Goal: Transaction & Acquisition: Purchase product/service

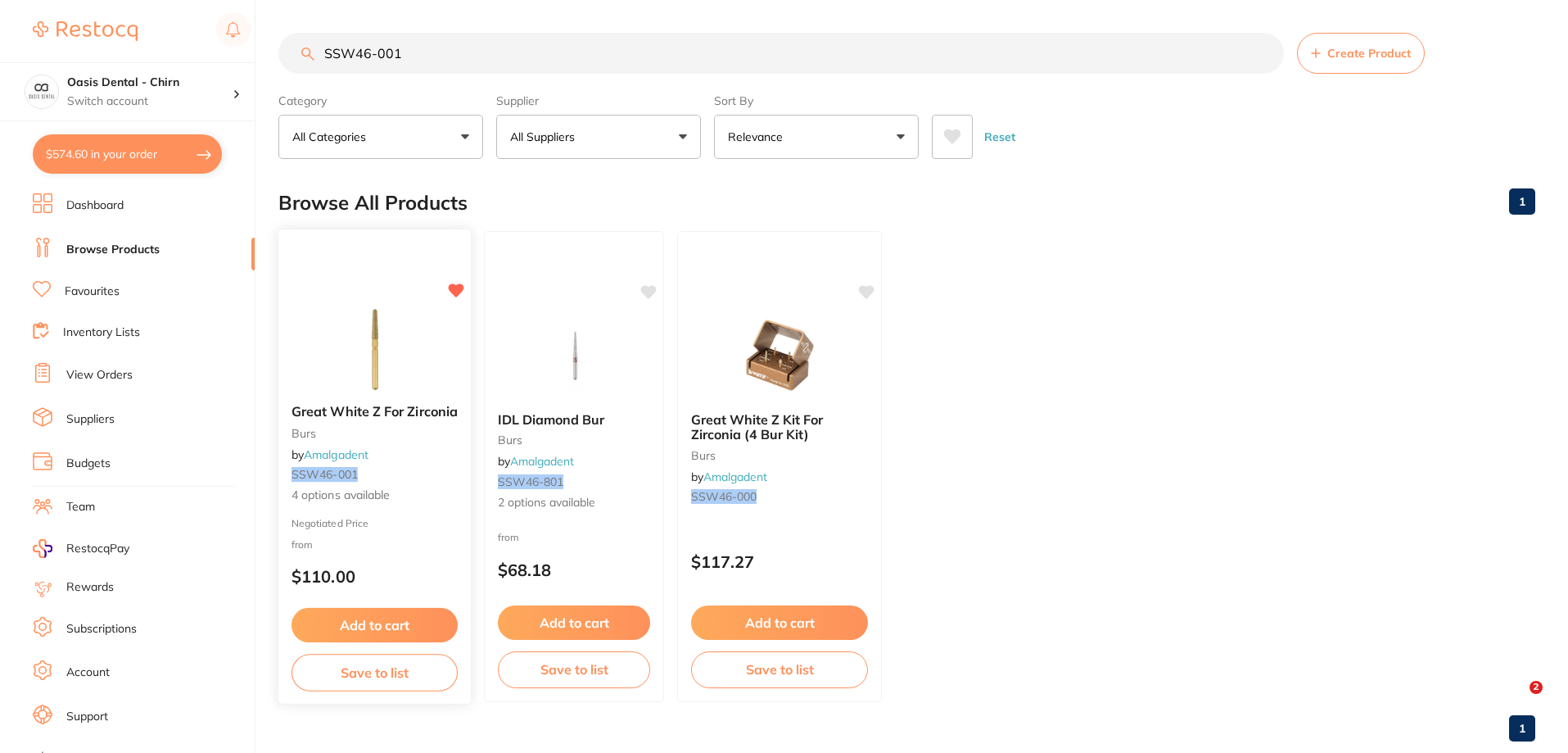
type input "SSW46-001"
click at [379, 368] on img at bounding box center [375, 349] width 107 height 83
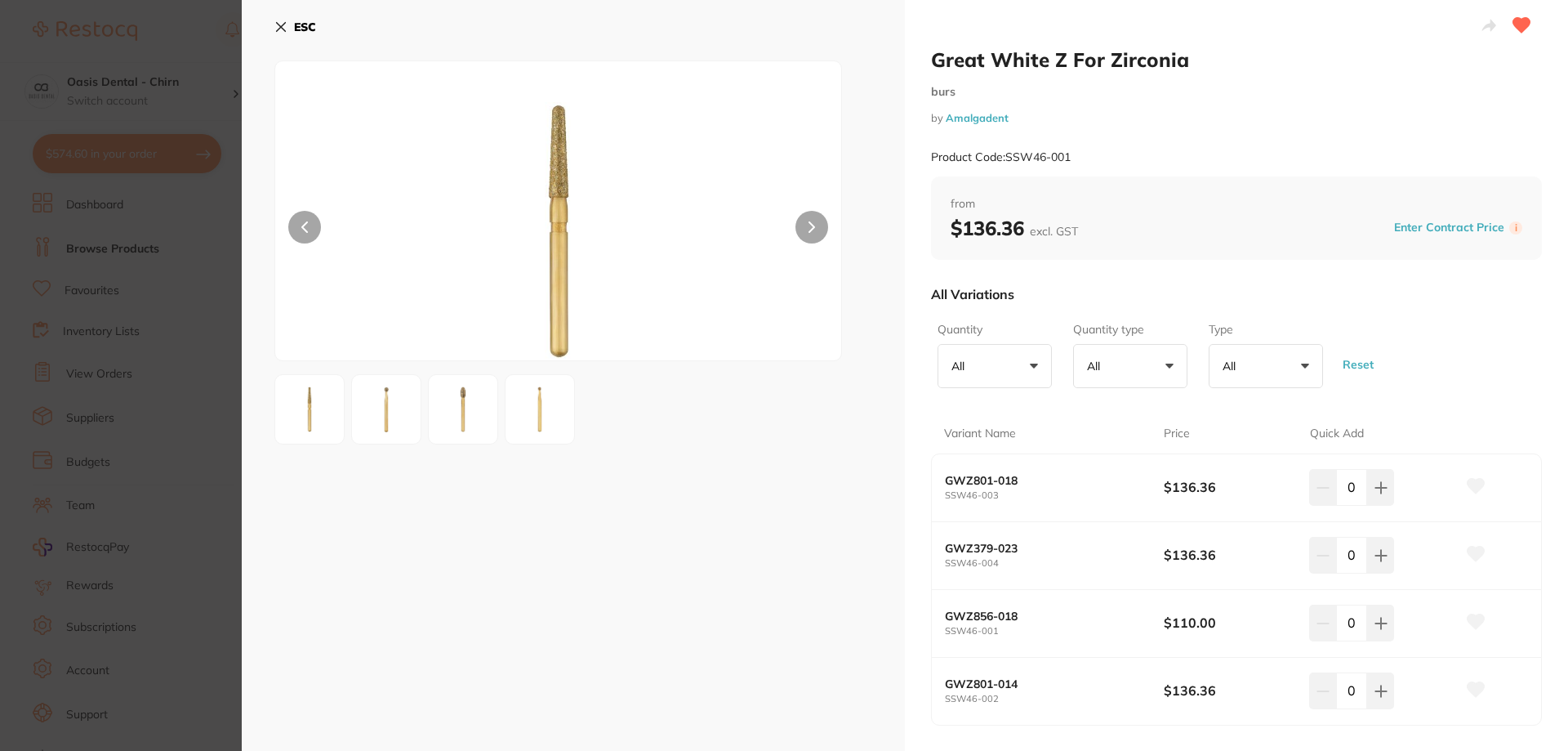
scroll to position [82, 0]
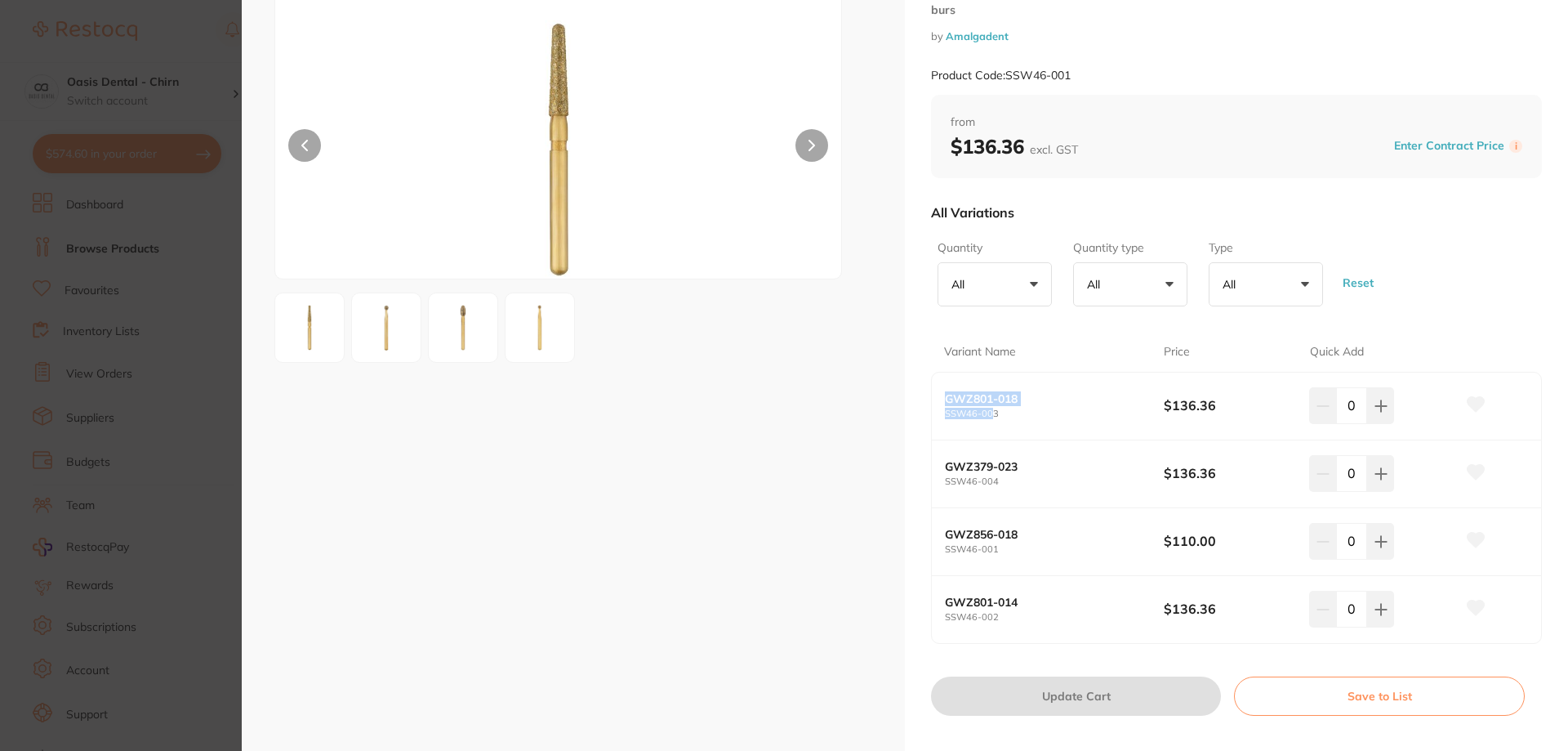
drag, startPoint x: 942, startPoint y: 397, endPoint x: 1011, endPoint y: 459, distance: 92.8
click at [992, 422] on div "GWZ801-018 SSW46-003 $136.36 0" at bounding box center [1235, 406] width 609 height 68
drag, startPoint x: 951, startPoint y: 452, endPoint x: 1017, endPoint y: 489, distance: 75.7
click at [998, 476] on div "GWZ379-023 SSW46-004 $136.36 0" at bounding box center [1235, 474] width 609 height 68
click at [1029, 495] on div "GWZ379-023 SSW46-004 $136.36 0" at bounding box center [1235, 474] width 609 height 68
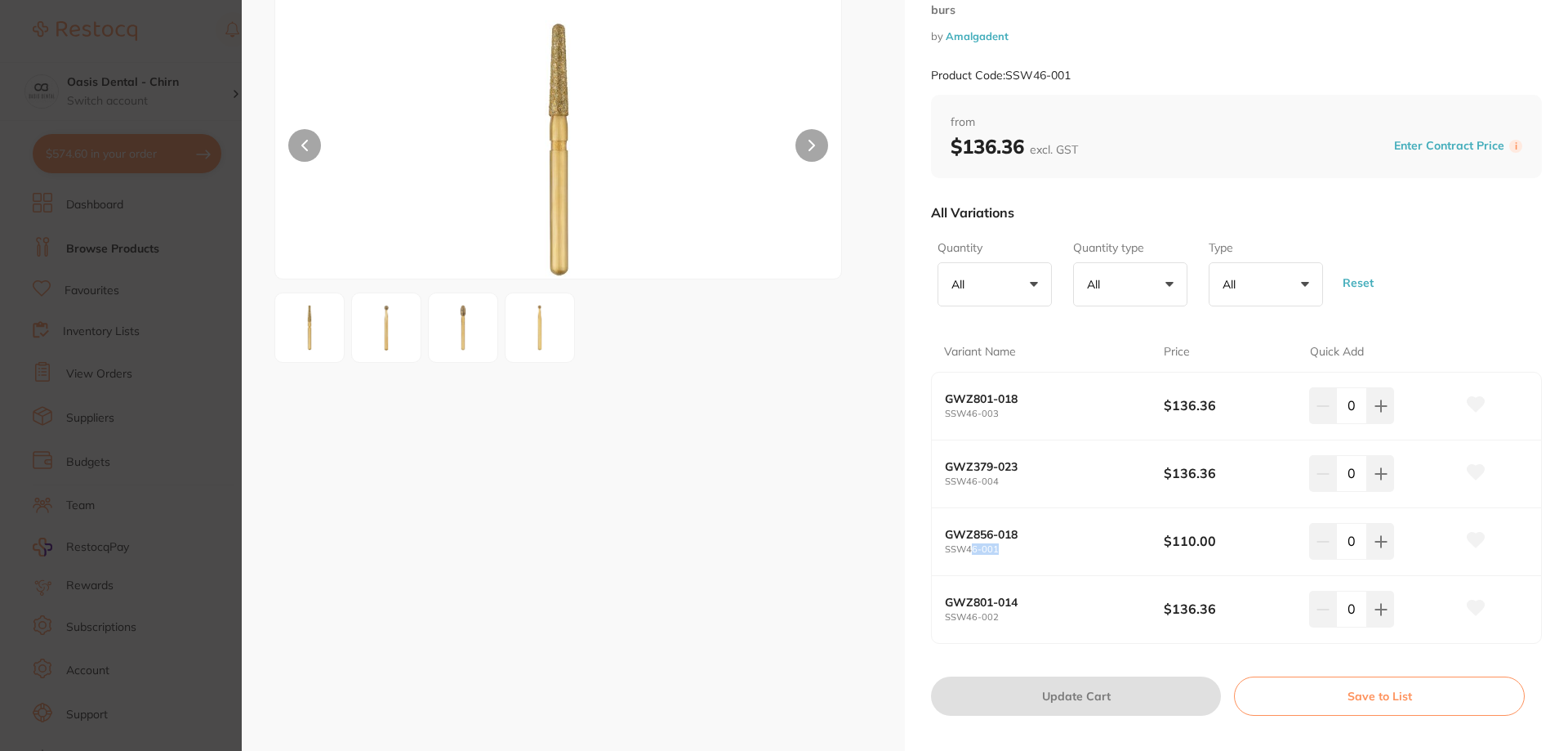
drag, startPoint x: 967, startPoint y: 552, endPoint x: 1006, endPoint y: 555, distance: 39.1
click at [1006, 555] on small "SSW46-001" at bounding box center [1053, 549] width 218 height 11
click at [1010, 552] on small "SSW46-001" at bounding box center [1053, 549] width 218 height 11
drag, startPoint x: 961, startPoint y: 548, endPoint x: 1009, endPoint y: 557, distance: 48.8
click at [1009, 557] on div "GWZ856-018 SSW46-001 $110.00 0" at bounding box center [1235, 542] width 609 height 68
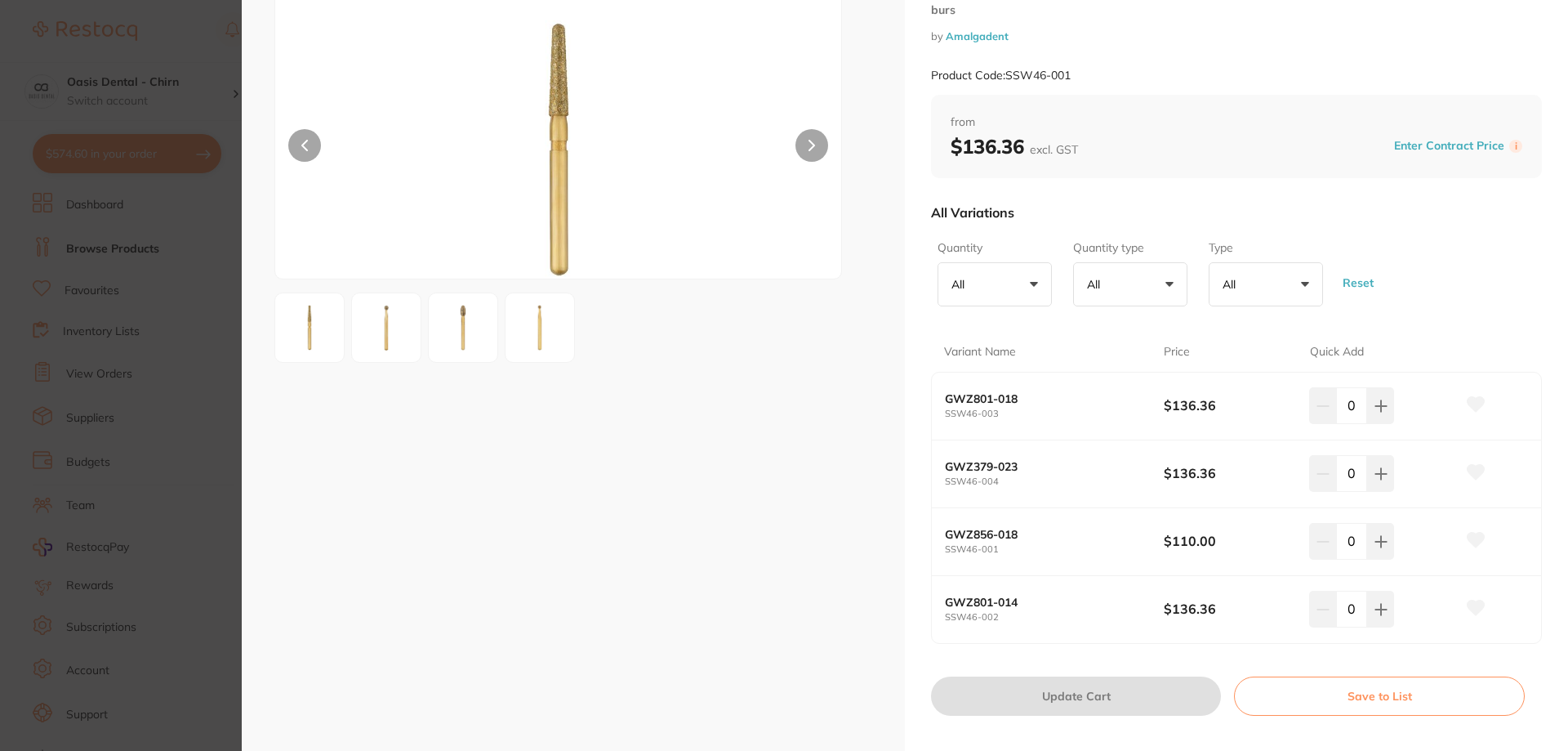
click at [1056, 536] on b "GWZ856-018" at bounding box center [1043, 533] width 197 height 13
drag, startPoint x: 1005, startPoint y: 617, endPoint x: 977, endPoint y: 619, distance: 28.1
click at [977, 619] on small "SSW46-002" at bounding box center [1053, 617] width 218 height 11
click at [1025, 632] on div "GWZ801-014 SSW46-002 $136.36 0" at bounding box center [1235, 609] width 609 height 67
click at [990, 556] on div "GWZ856-018 SSW46-001 $110.00 0" at bounding box center [1235, 542] width 609 height 68
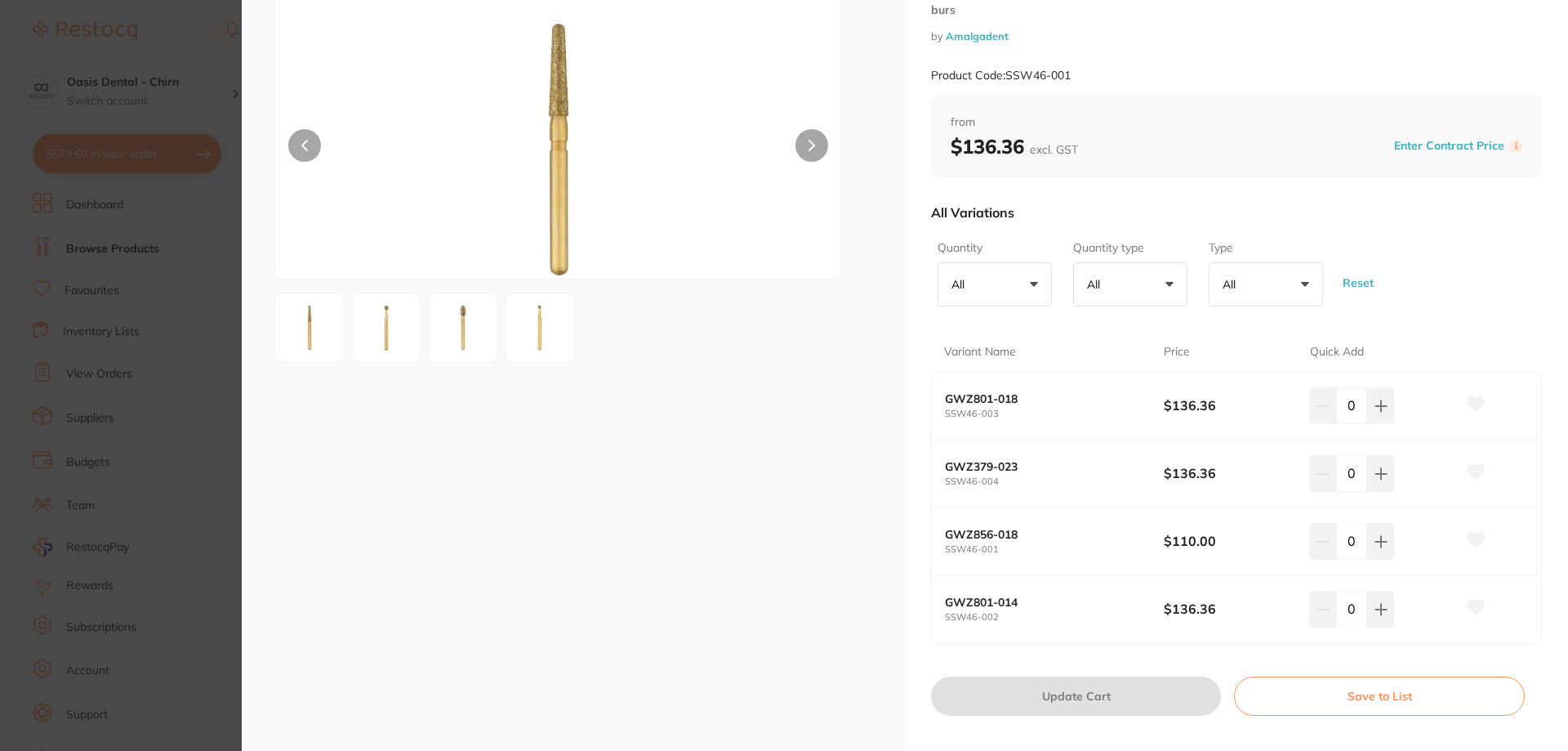
click at [317, 323] on img at bounding box center [309, 327] width 59 height 59
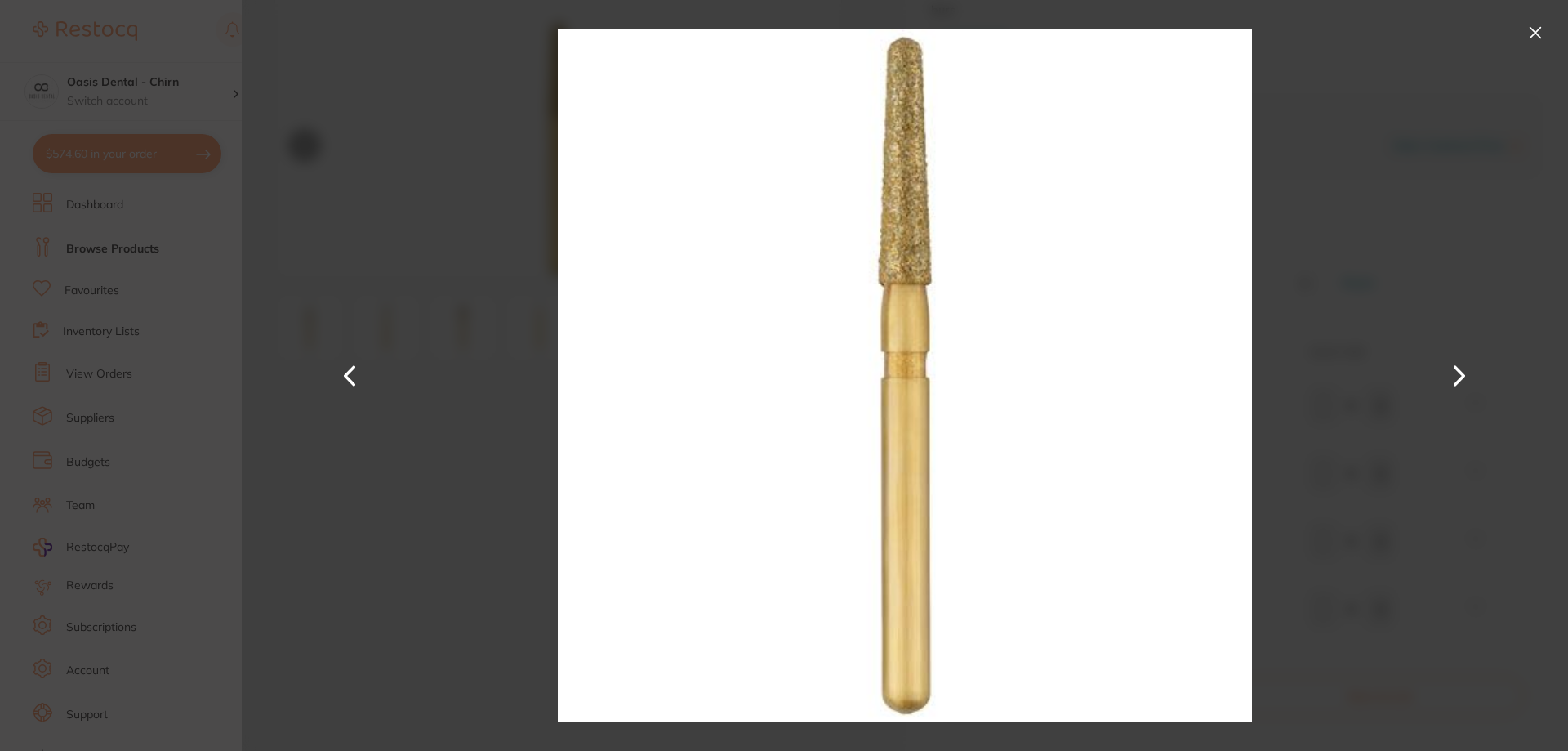
click at [1536, 41] on button at bounding box center [1534, 32] width 26 height 26
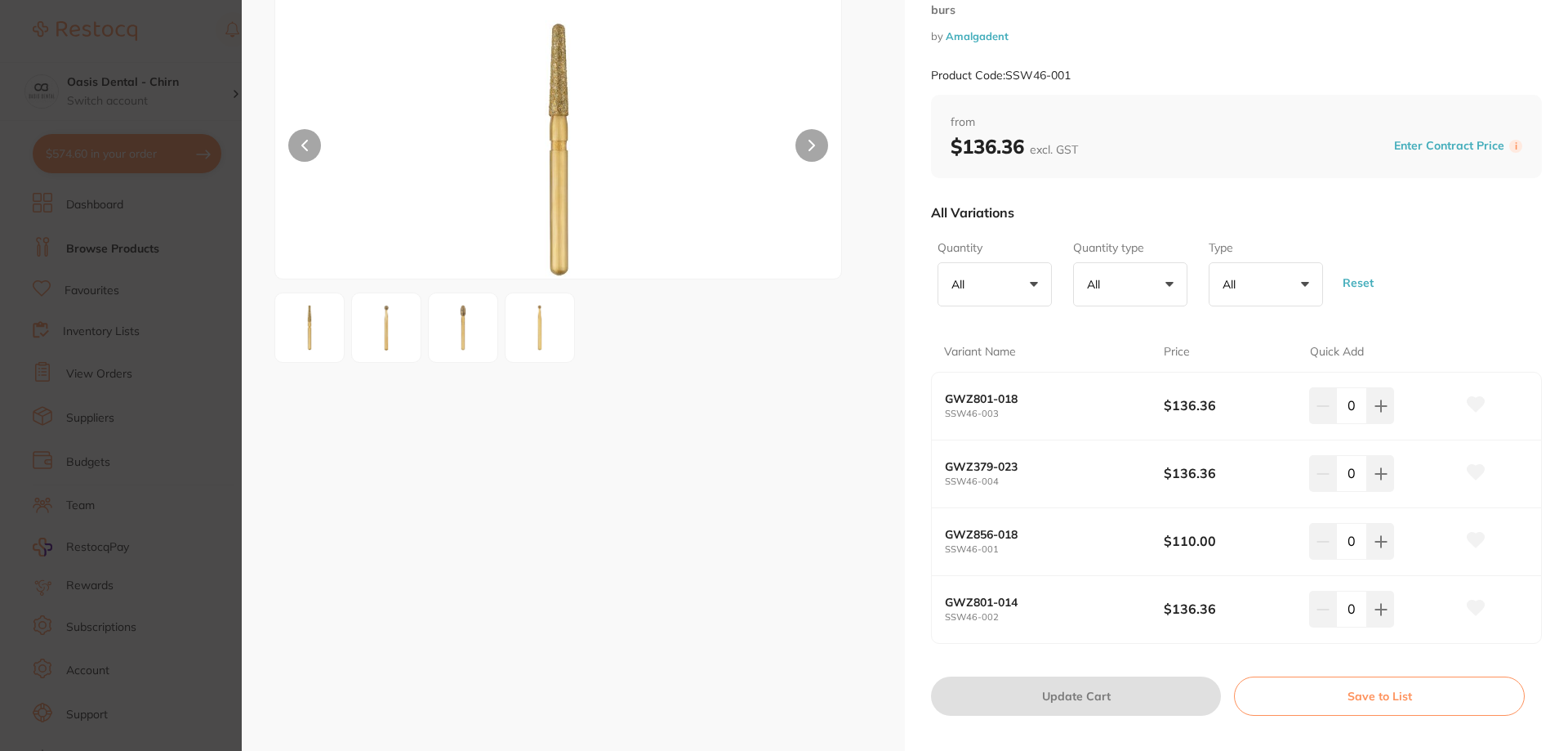
scroll to position [0, 0]
click at [1380, 543] on icon at bounding box center [1380, 541] width 13 height 13
type input "1"
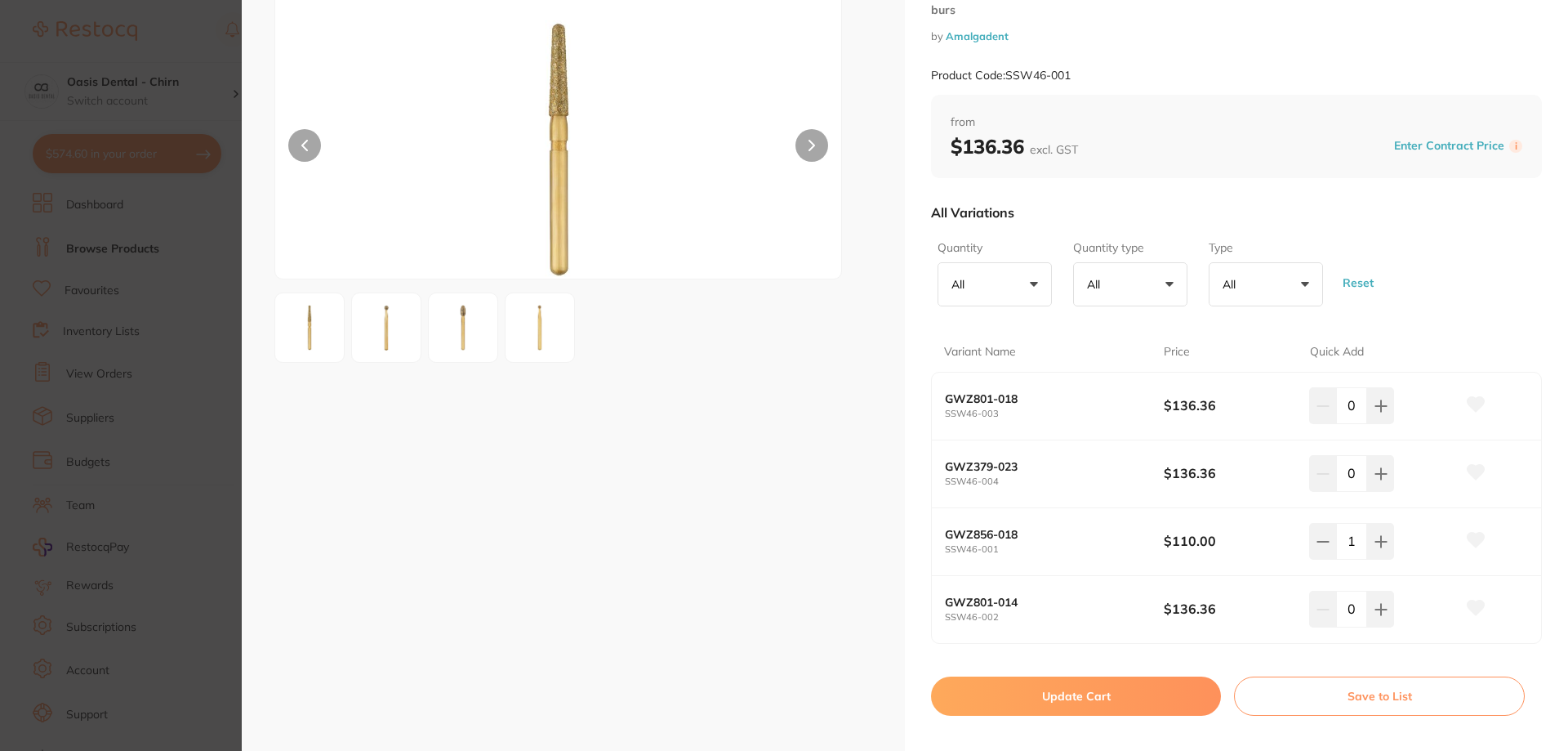
click at [1465, 549] on button at bounding box center [1475, 541] width 41 height 41
click at [1475, 539] on icon at bounding box center [1476, 539] width 17 height 15
drag, startPoint x: 967, startPoint y: 547, endPoint x: 1002, endPoint y: 550, distance: 35.1
click at [1002, 550] on small "SSW46-001" at bounding box center [1053, 549] width 218 height 11
click at [1050, 563] on div "GWZ856-018 SSW46-001 $110.00 1" at bounding box center [1235, 542] width 609 height 68
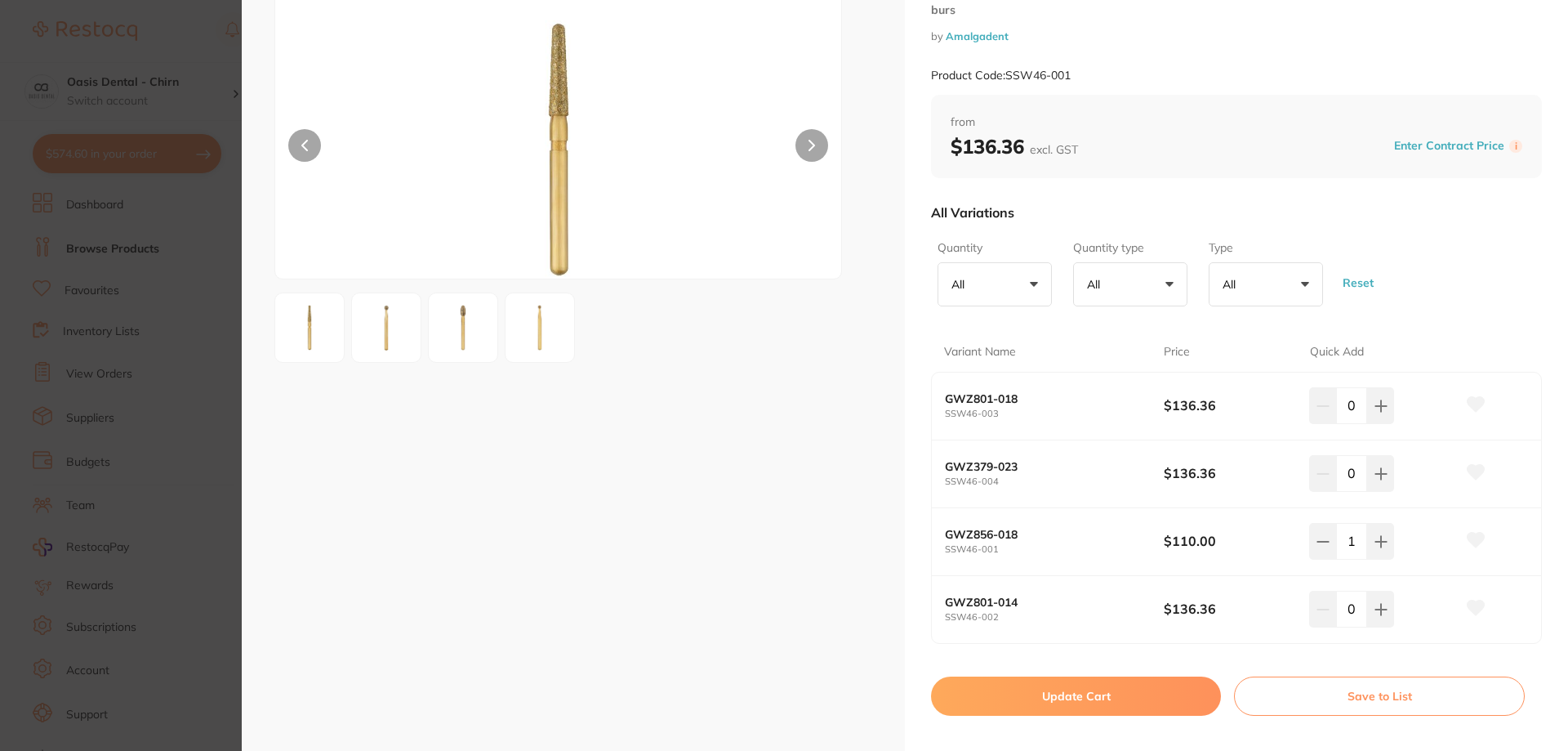
click at [1460, 526] on button at bounding box center [1475, 541] width 41 height 41
click at [1128, 690] on button "Update Cart" at bounding box center [1076, 696] width 290 height 39
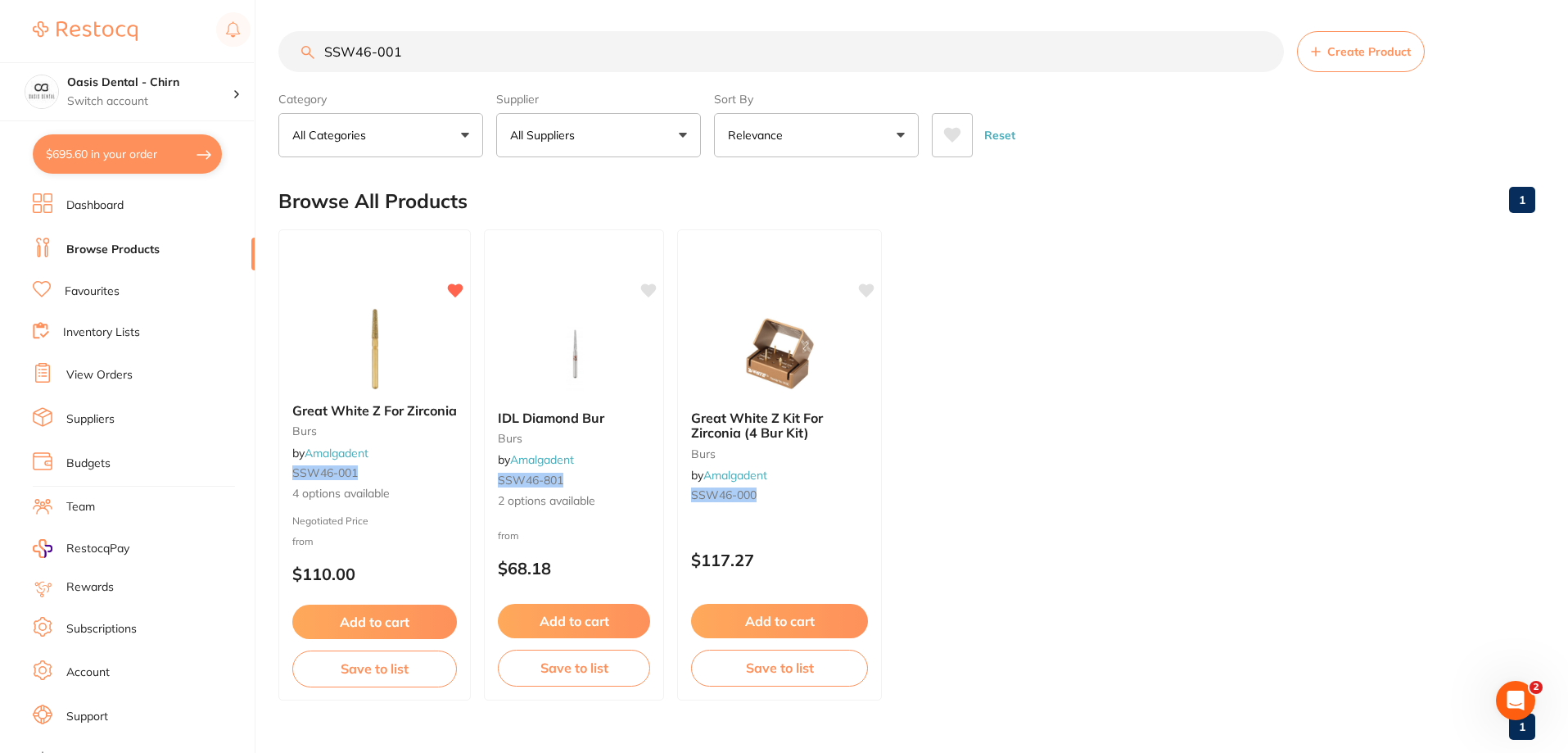
click at [419, 60] on input "SSW46-001" at bounding box center [781, 52] width 1006 height 41
type input "S"
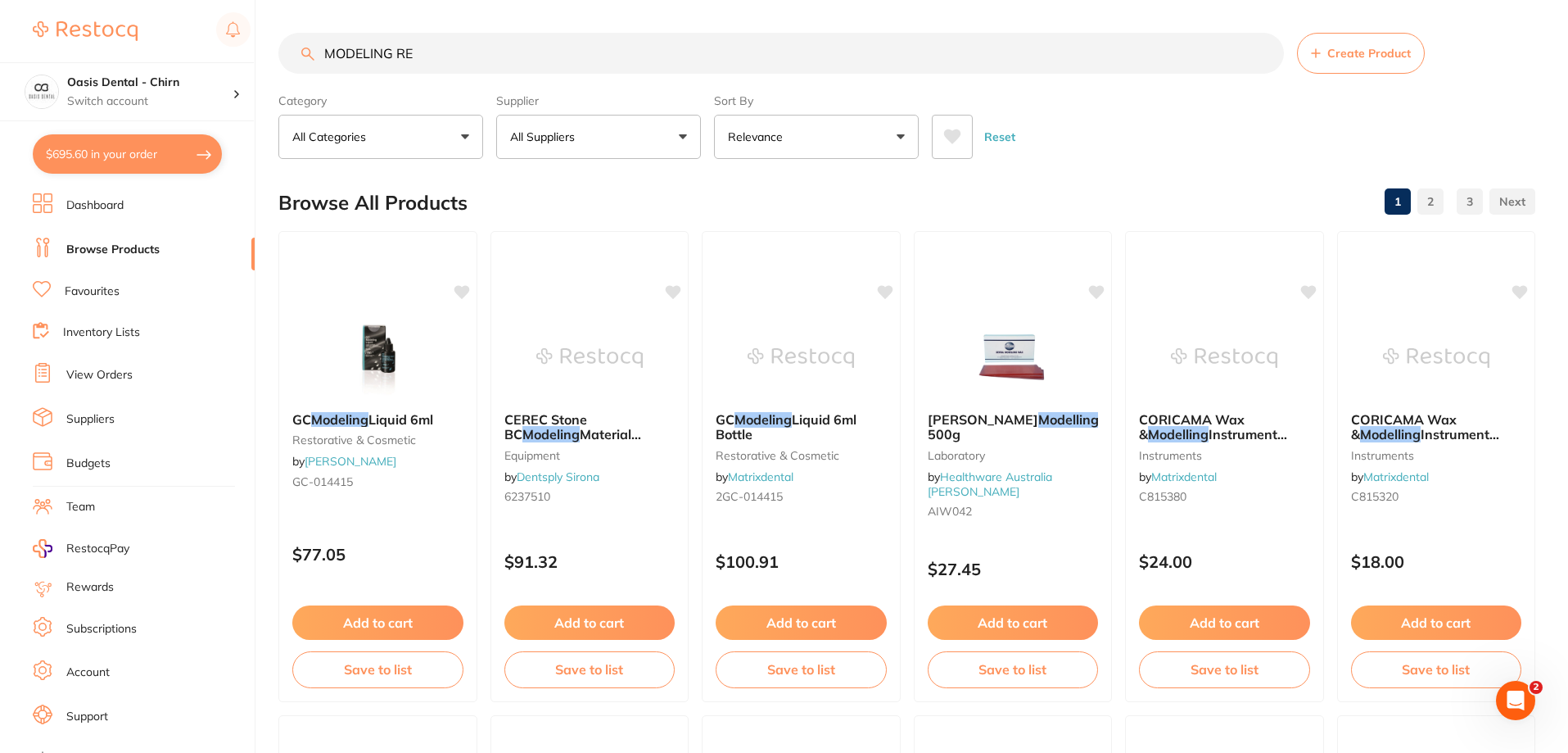
scroll to position [0, 0]
type input "MODELING RESIN"
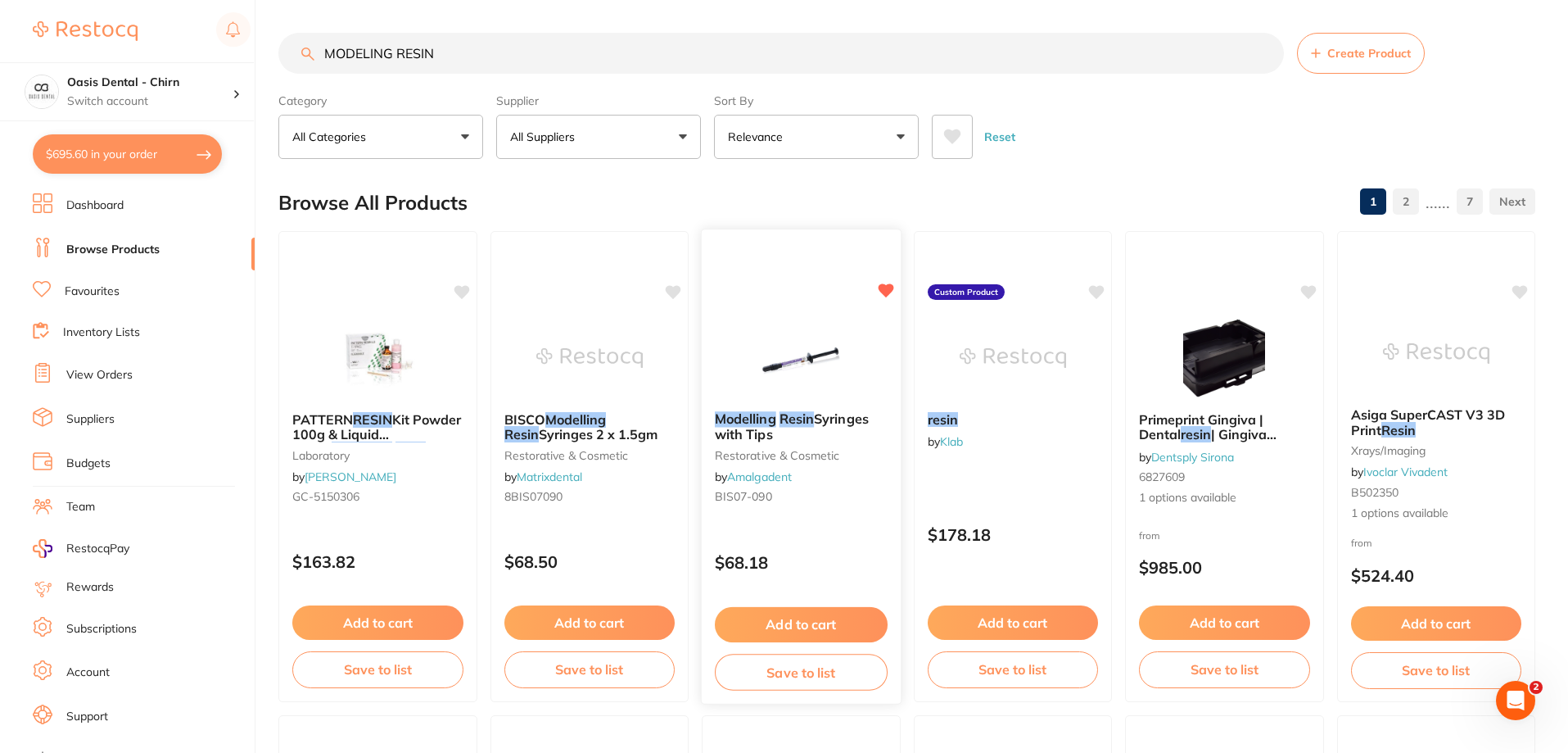
click at [800, 322] on img at bounding box center [802, 357] width 107 height 83
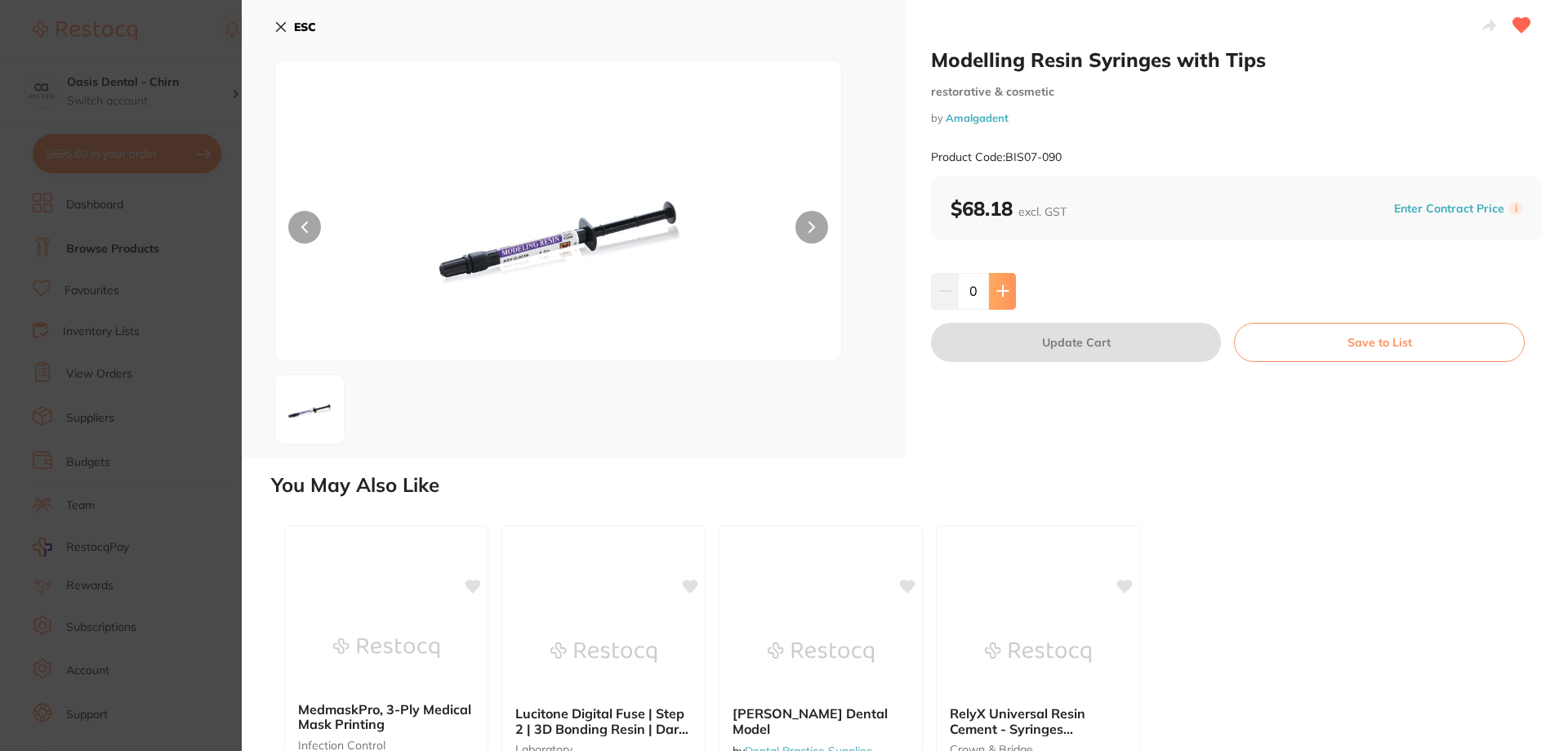
click at [988, 286] on button at bounding box center [1002, 290] width 27 height 36
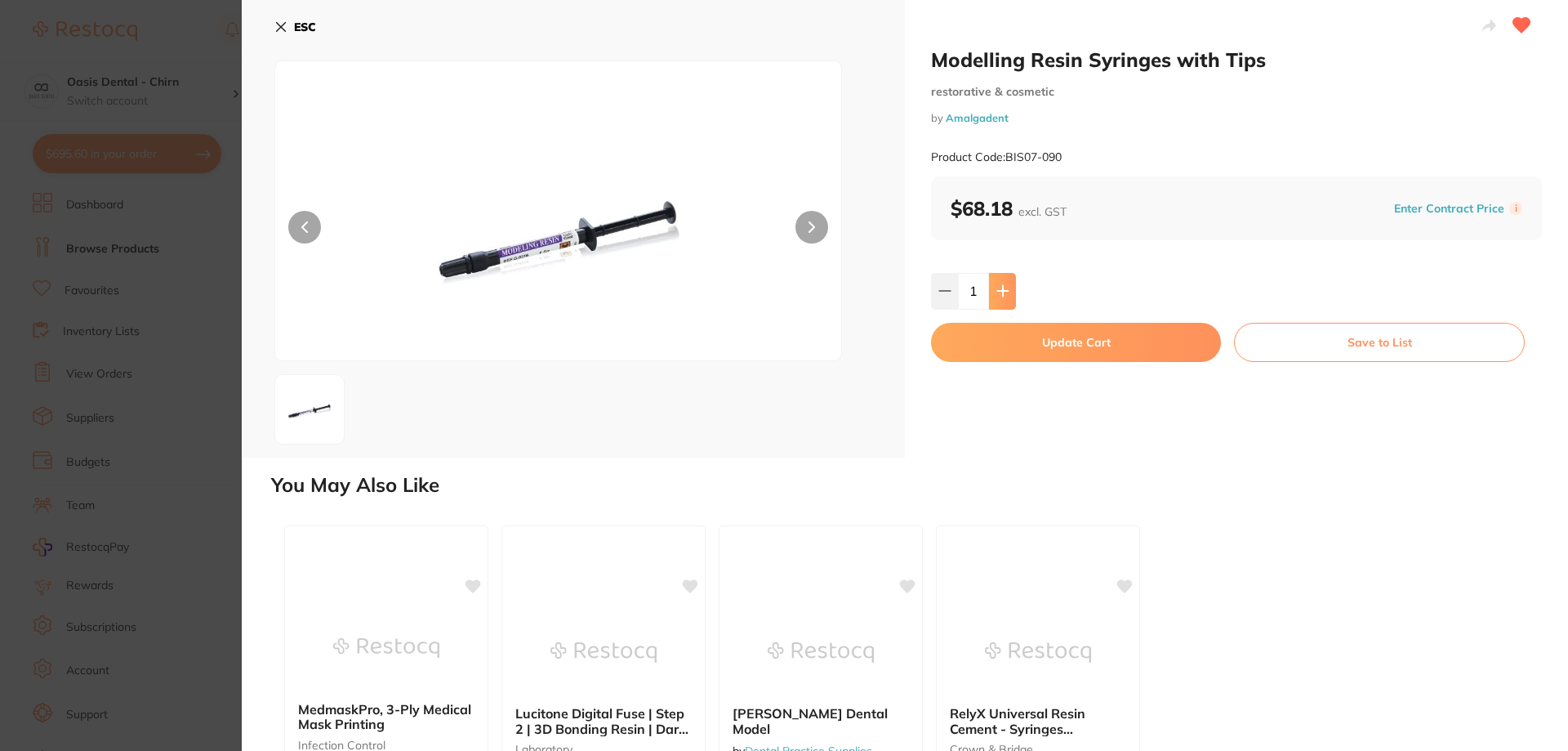
click at [1002, 286] on icon at bounding box center [1002, 290] width 13 height 13
type input "3"
click at [1046, 331] on button "Update Cart" at bounding box center [1076, 342] width 290 height 39
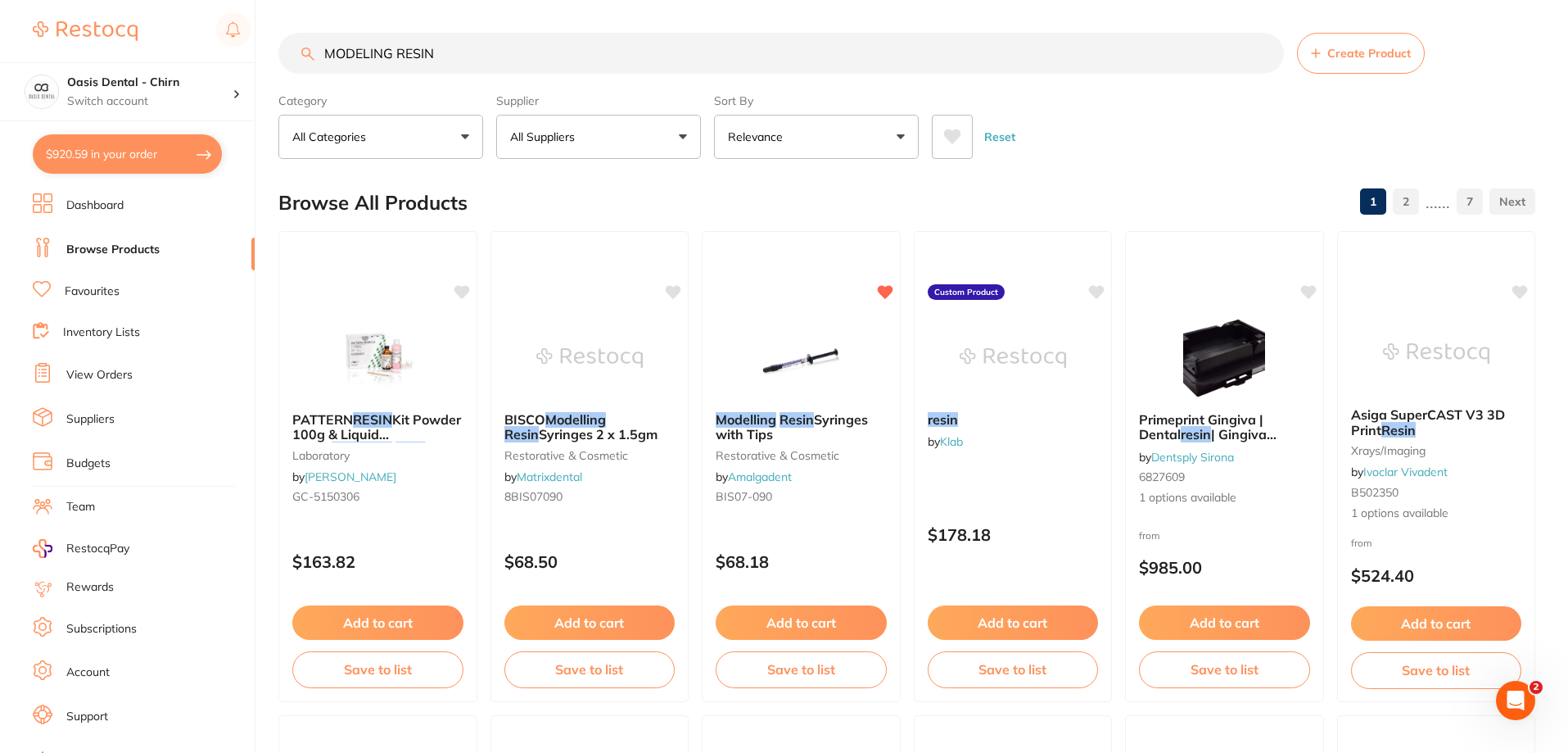
drag, startPoint x: 137, startPoint y: 160, endPoint x: 323, endPoint y: 188, distance: 188.1
click at [137, 159] on button "$920.59 in your order" at bounding box center [128, 154] width 189 height 39
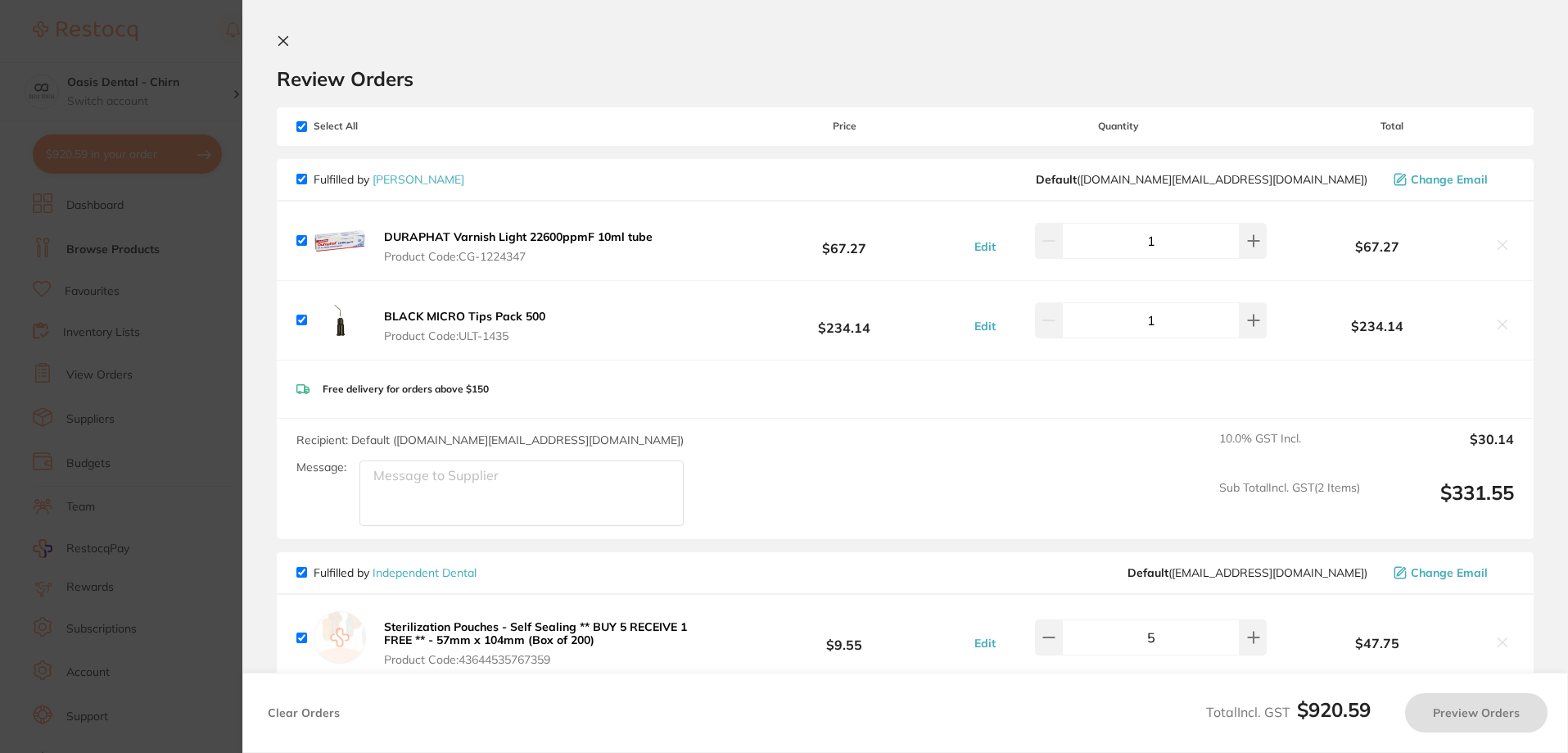
checkbox input "true"
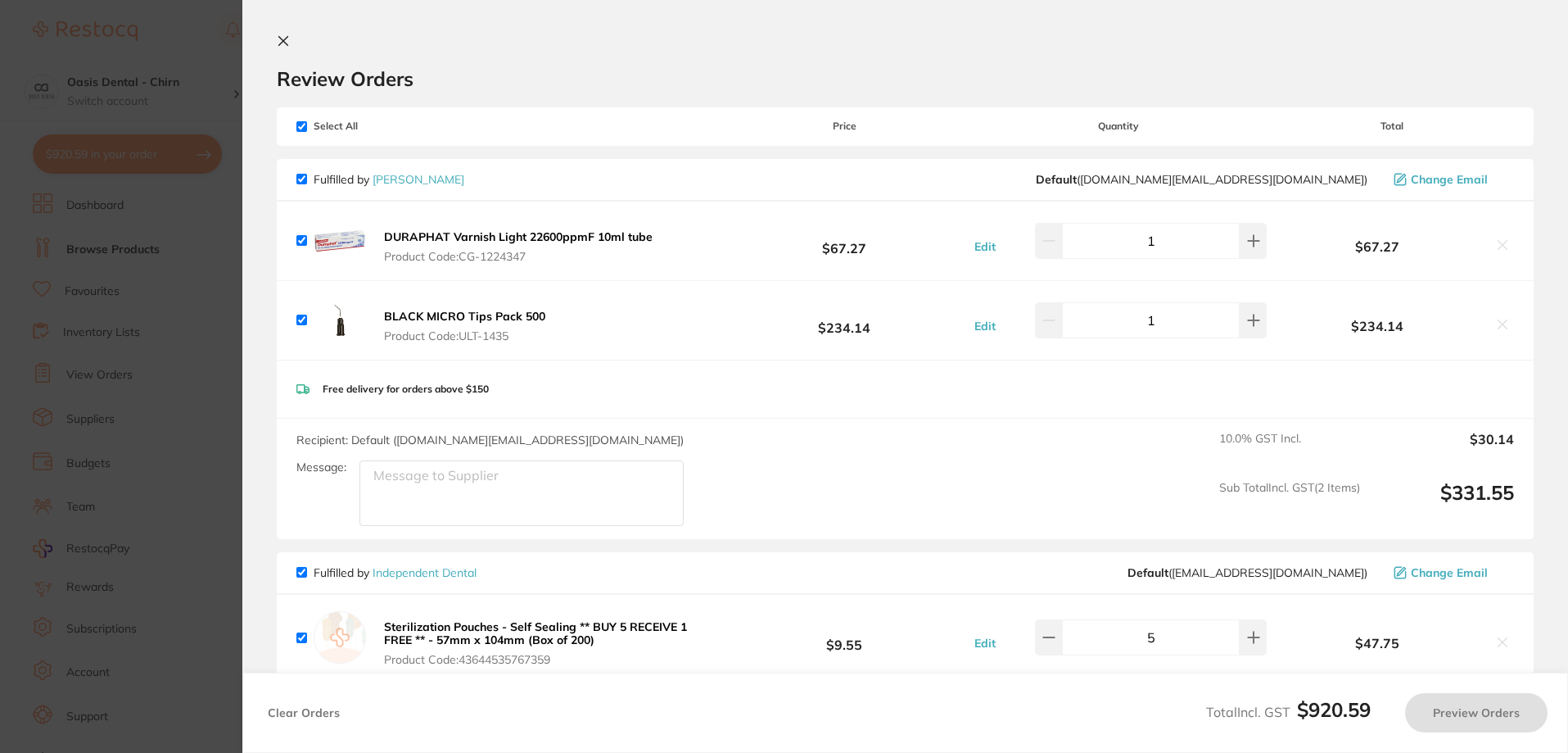
checkbox input "true"
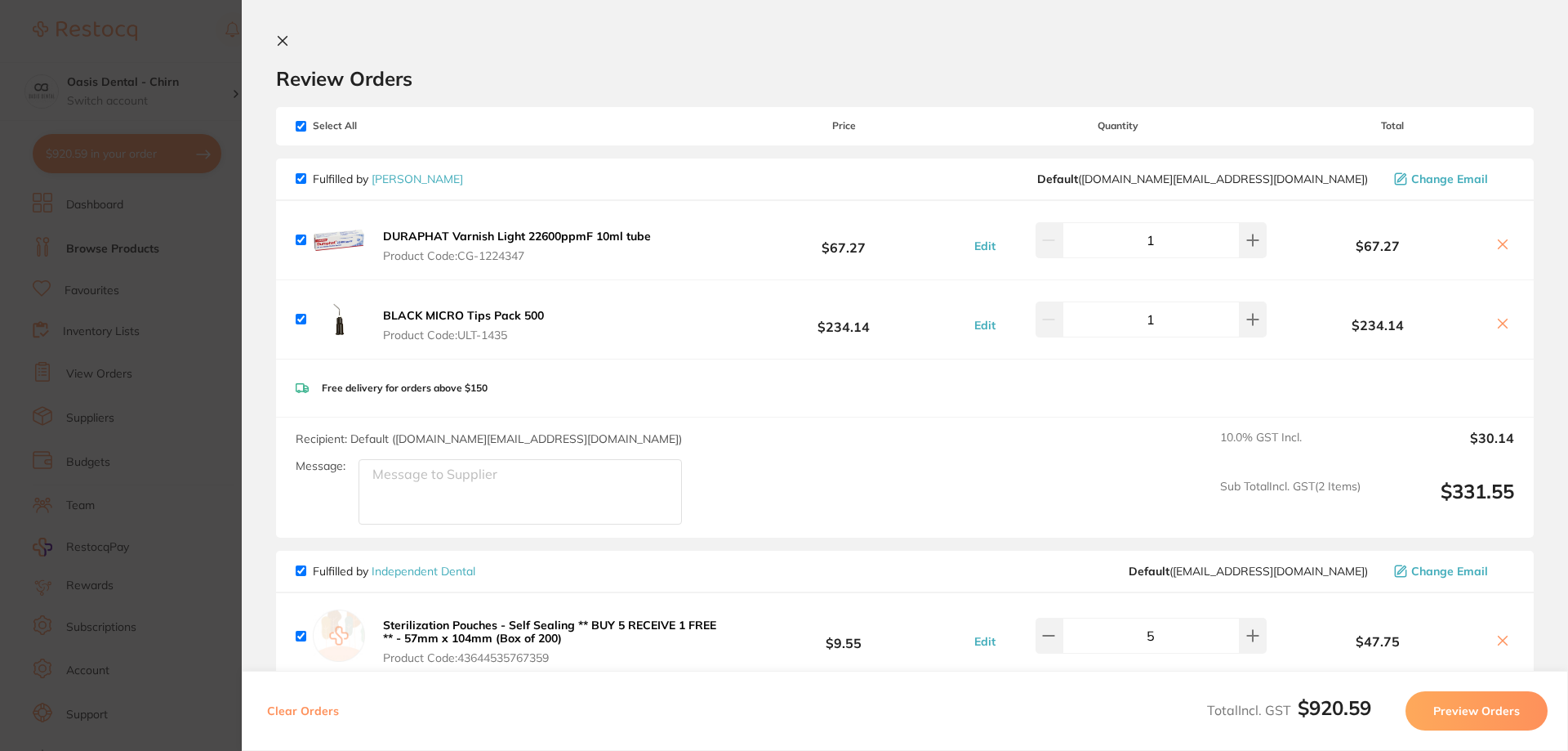
click at [280, 33] on section "Review Orders Your orders are being processed and we will notify you once we ha…" at bounding box center [905, 375] width 1326 height 751
click at [284, 39] on icon at bounding box center [283, 41] width 9 height 9
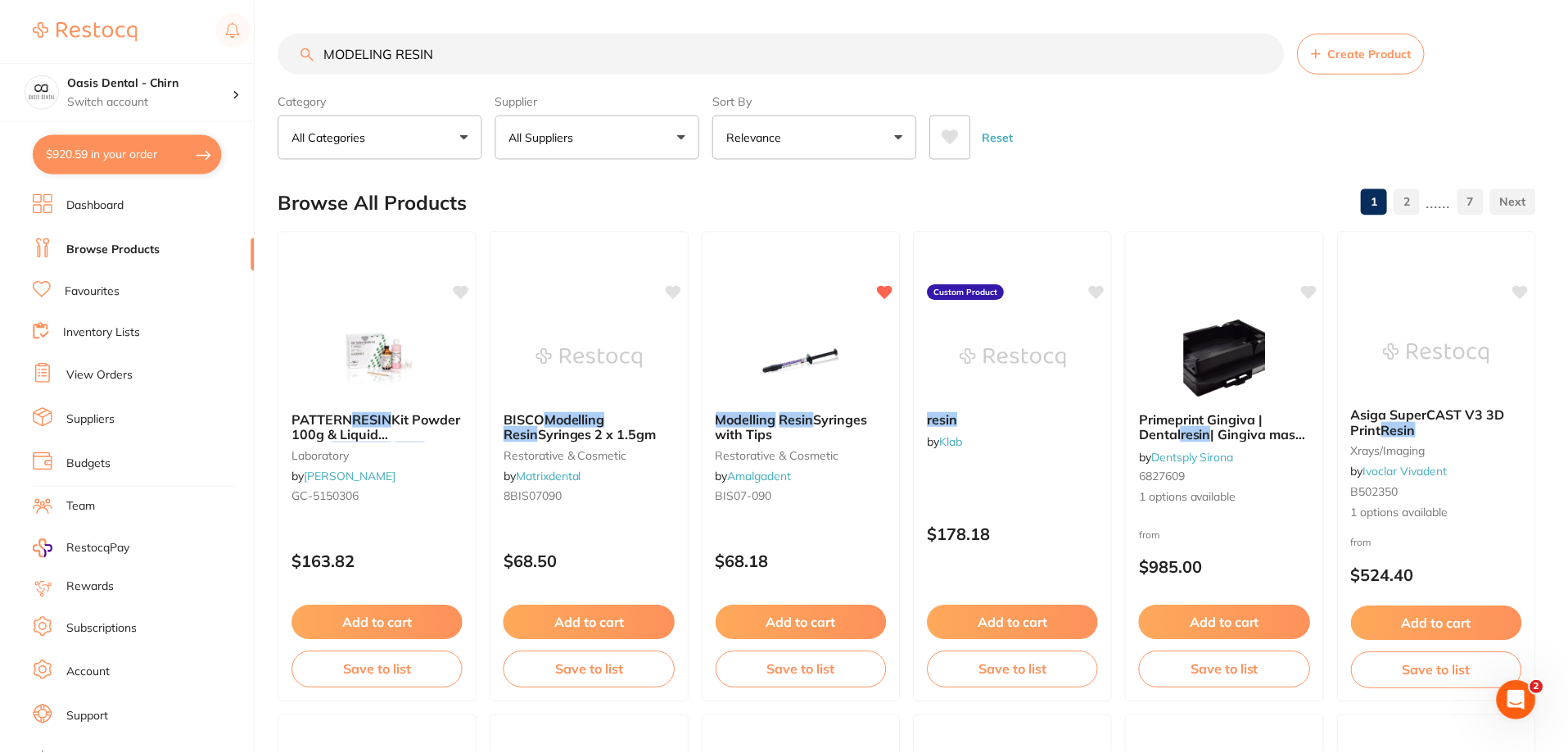
scroll to position [1, 0]
